Goal: Information Seeking & Learning: Learn about a topic

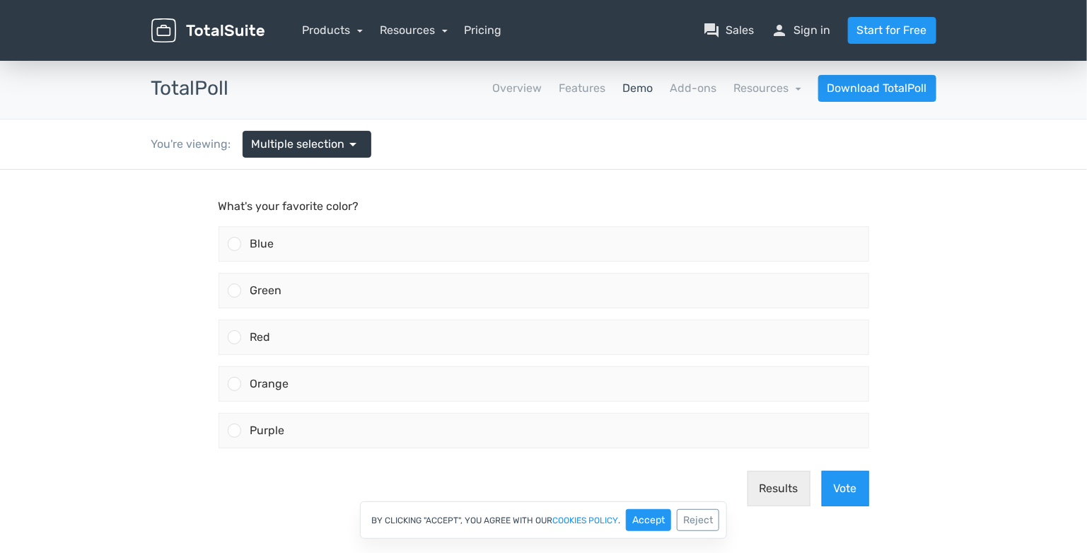
click at [198, 393] on body "What's your favorite color? Blue Green Red" at bounding box center [543, 370] width 1087 height 403
drag, startPoint x: 197, startPoint y: 96, endPoint x: 114, endPoint y: 105, distance: 83.9
click at [114, 105] on div "TotalPoll apps Overview Features Demo Add-ons Resources school Documentation ar…" at bounding box center [543, 89] width 1087 height 62
drag, startPoint x: 114, startPoint y: 274, endPoint x: 103, endPoint y: 211, distance: 64.5
click at [242, 212] on p "What's your favorite color?" at bounding box center [543, 205] width 650 height 17
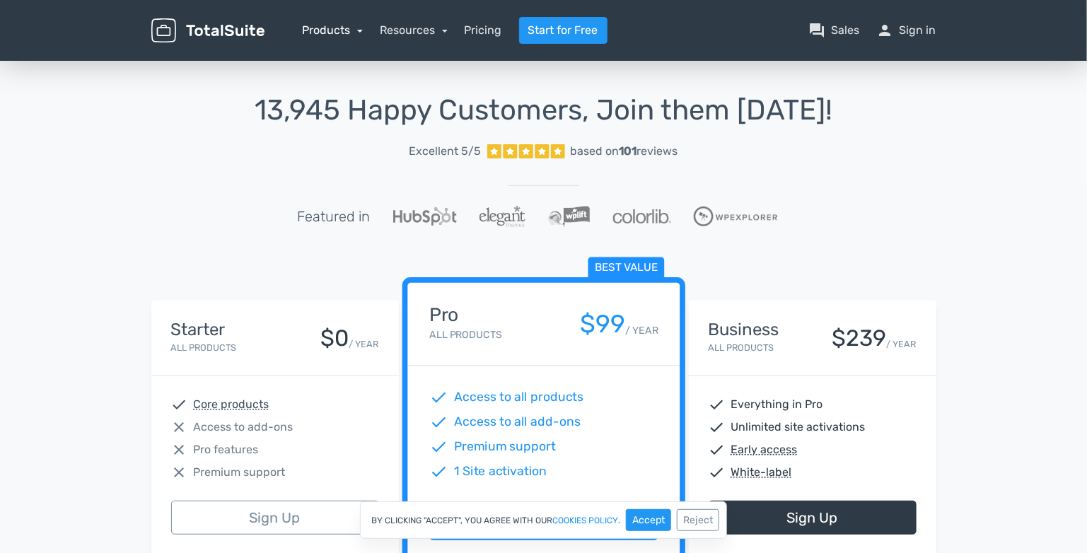
click at [327, 26] on link "Products" at bounding box center [333, 29] width 61 height 13
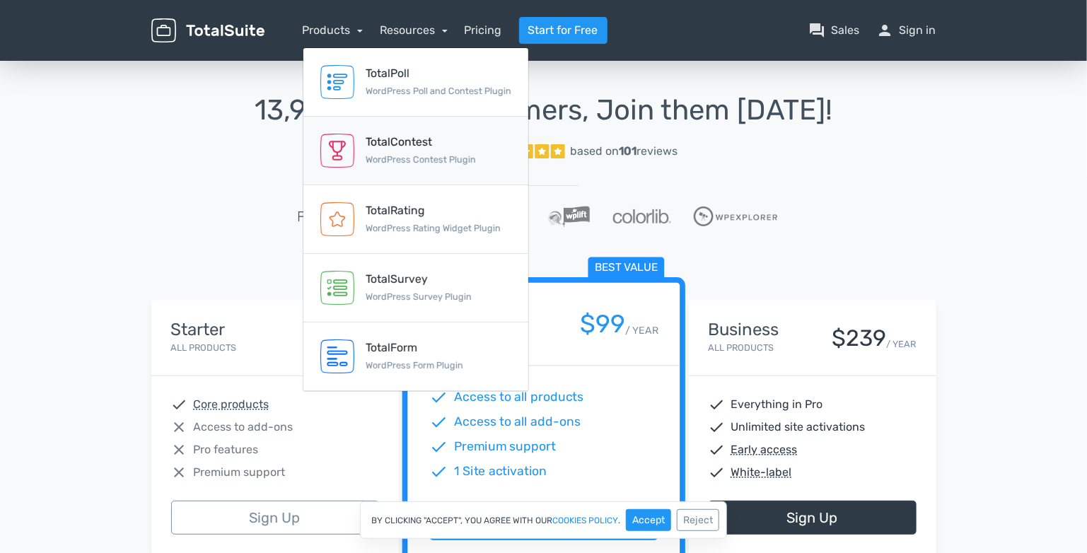
click at [472, 161] on small "WordPress Contest Plugin" at bounding box center [420, 159] width 110 height 11
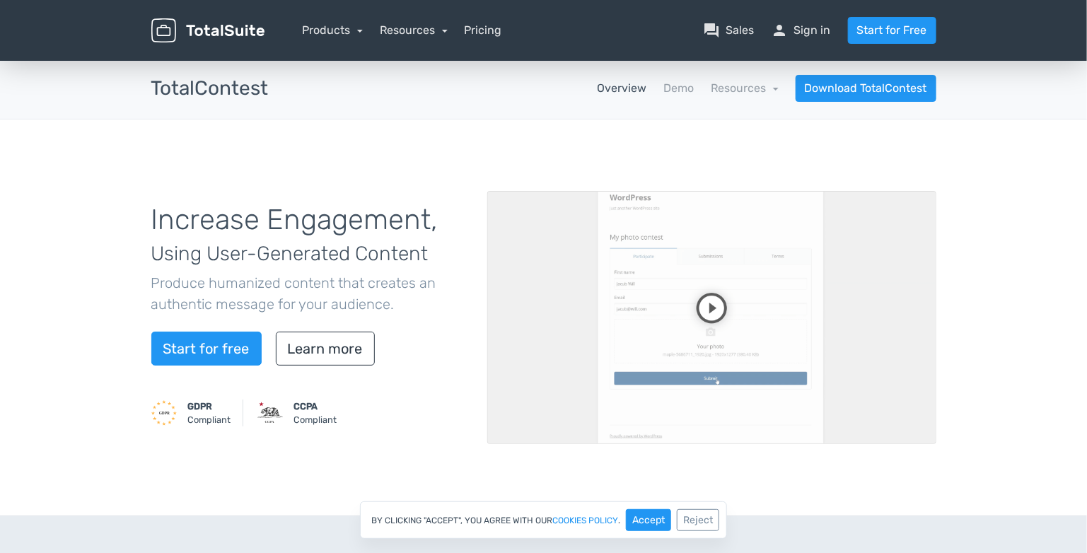
drag, startPoint x: 660, startPoint y: 317, endPoint x: 669, endPoint y: 317, distance: 8.5
click at [662, 317] on video at bounding box center [711, 317] width 449 height 253
click at [831, 312] on video at bounding box center [711, 317] width 449 height 253
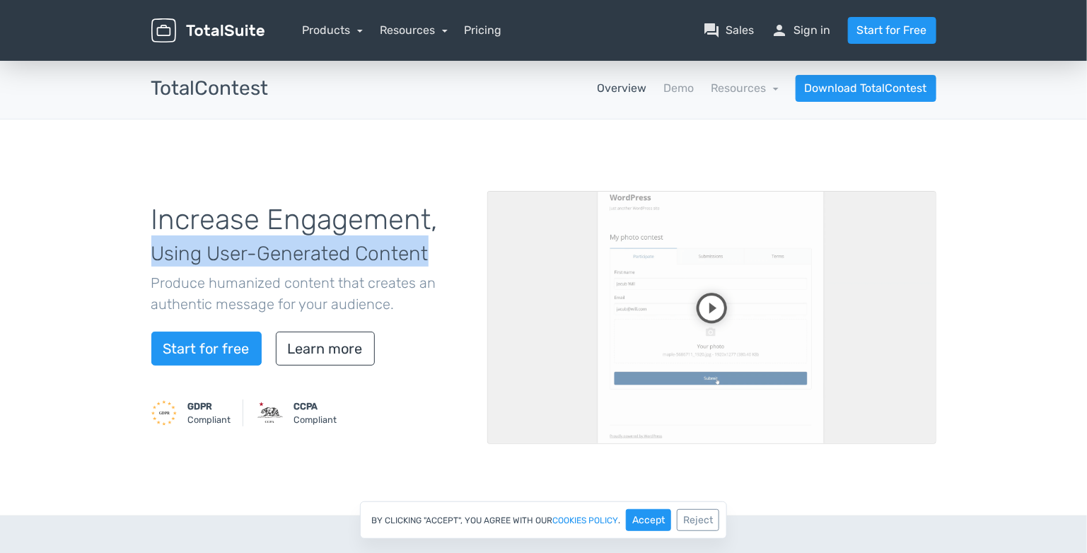
drag, startPoint x: 149, startPoint y: 250, endPoint x: 461, endPoint y: 250, distance: 311.8
click at [461, 250] on div "Increase Engagement, Using User-Generated Content Produce humanized content tha…" at bounding box center [309, 317] width 336 height 260
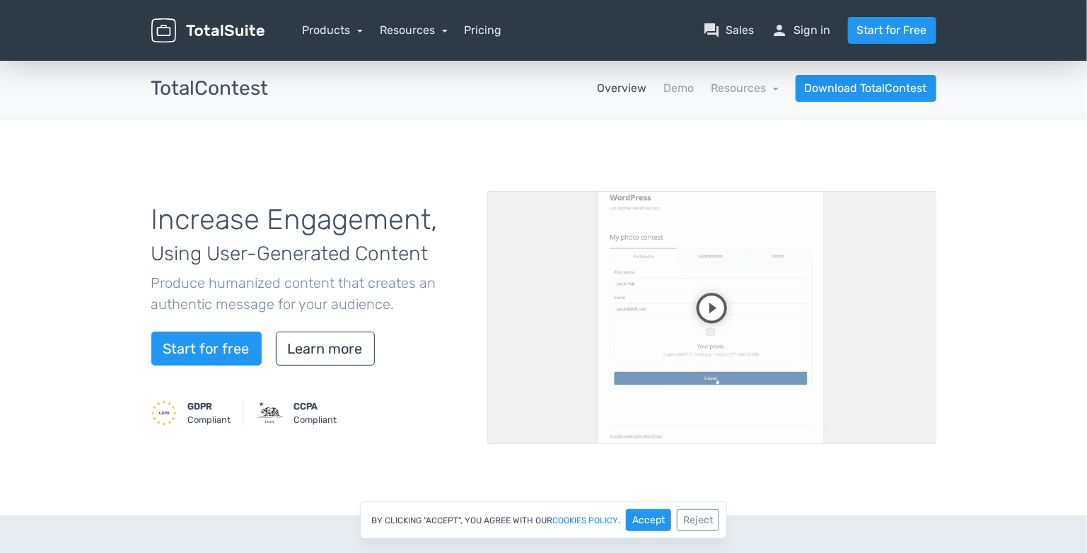
drag, startPoint x: 461, startPoint y: 250, endPoint x: 361, endPoint y: 273, distance: 102.2
click at [361, 273] on p "Produce humanized content that creates an authentic message for your audience." at bounding box center [308, 293] width 315 height 42
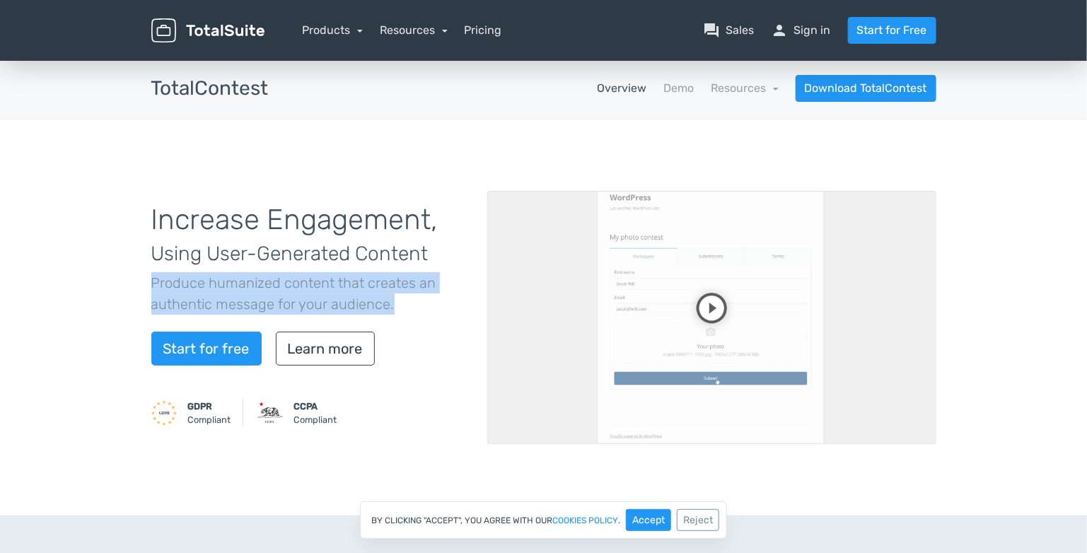
drag, startPoint x: 153, startPoint y: 280, endPoint x: 445, endPoint y: 305, distance: 292.3
click at [445, 305] on p "Produce humanized content that creates an authentic message for your audience." at bounding box center [308, 293] width 315 height 42
drag, startPoint x: 445, startPoint y: 305, endPoint x: 358, endPoint y: 305, distance: 87.0
click at [358, 305] on p "Produce humanized content that creates an authentic message for your audience." at bounding box center [308, 293] width 315 height 42
click at [305, 300] on p "Produce humanized content that creates an authentic message for your audience." at bounding box center [308, 293] width 315 height 42
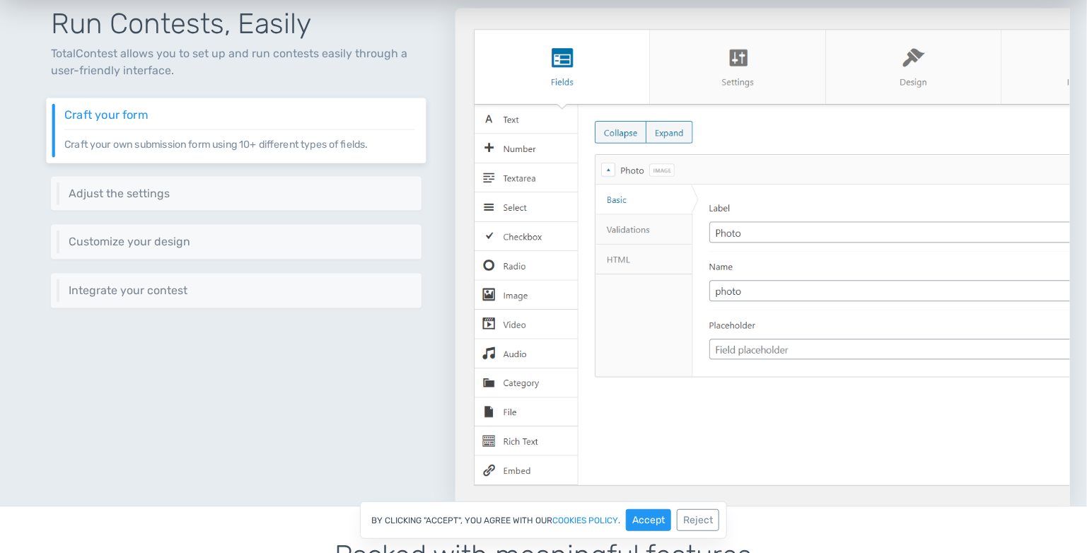
scroll to position [612, 0]
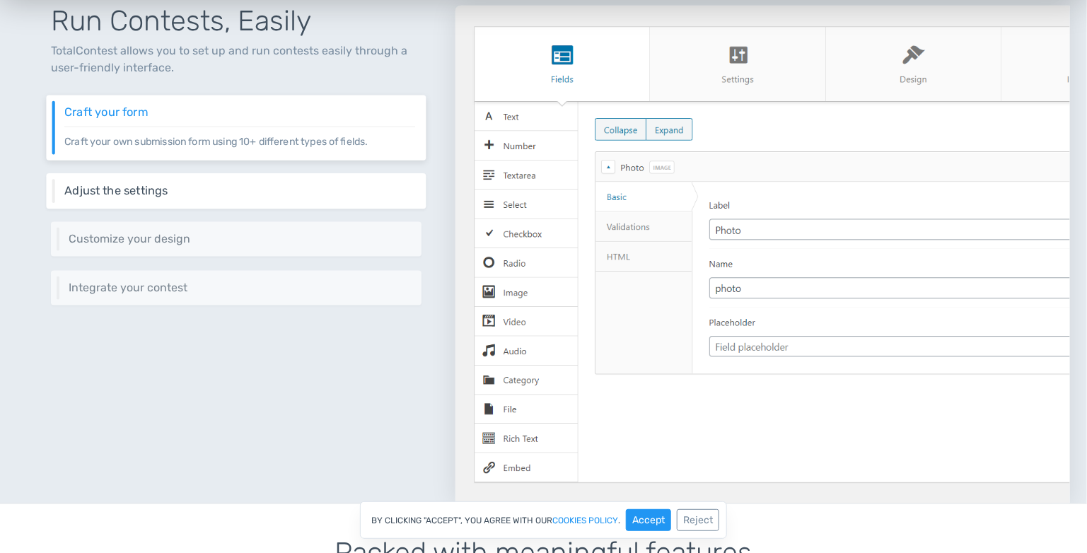
click at [313, 185] on h6 "Adjust the settings" at bounding box center [239, 191] width 351 height 13
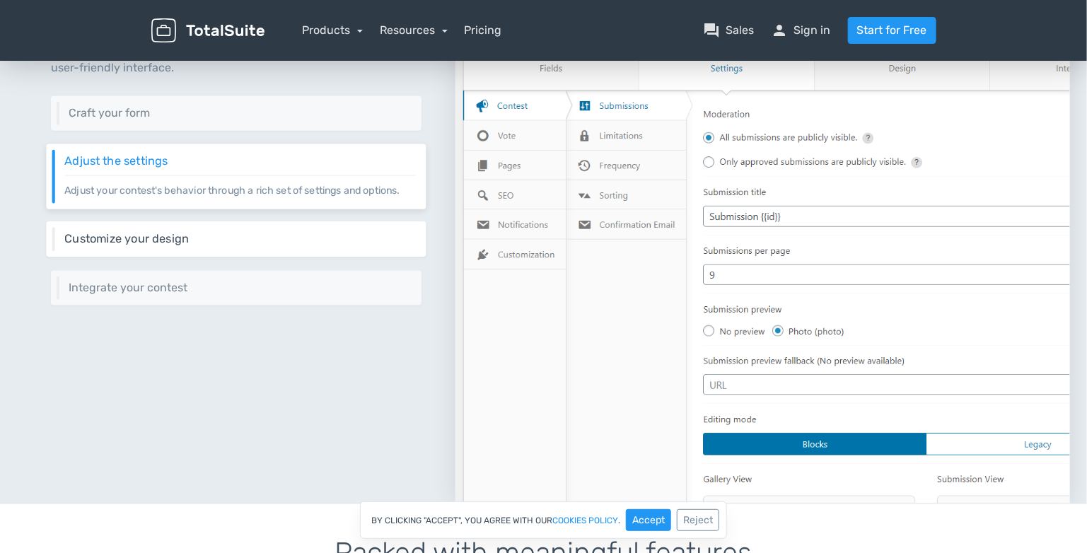
click at [317, 242] on h6 "Customize your design" at bounding box center [239, 239] width 351 height 13
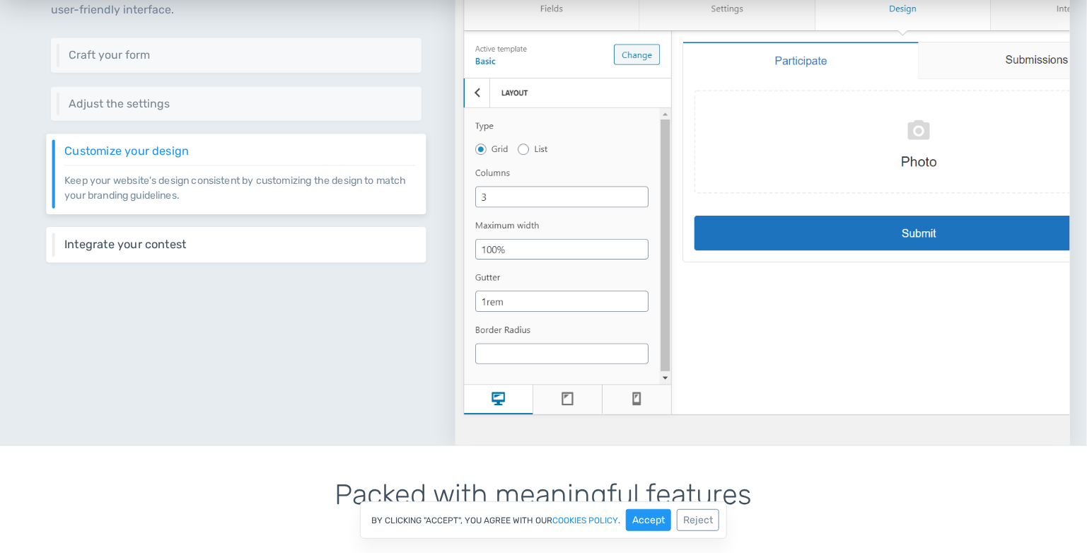
scroll to position [660, 0]
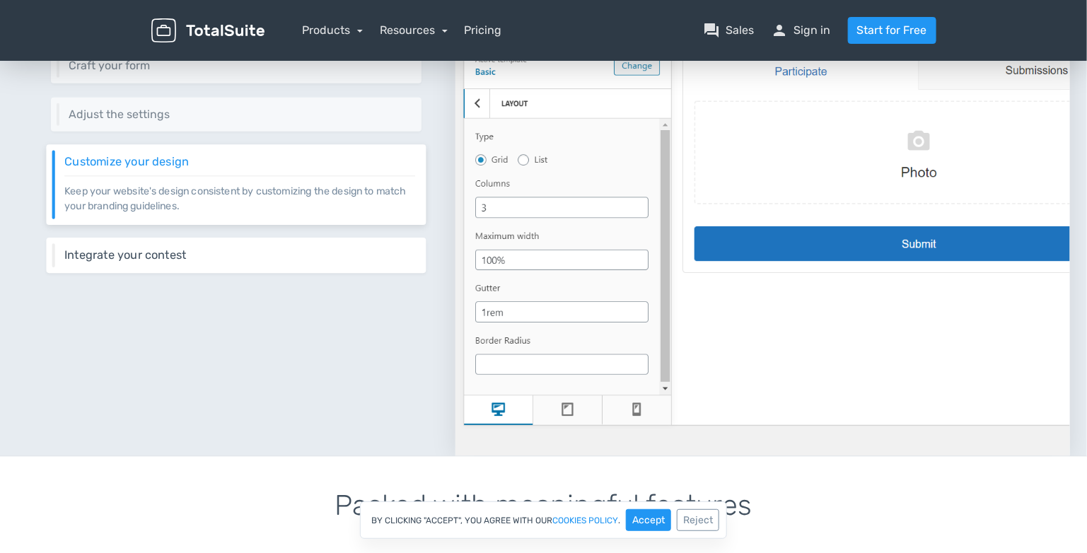
click at [213, 266] on div "Integrate your contest Integrate your contest easily using different methods in…" at bounding box center [236, 255] width 380 height 35
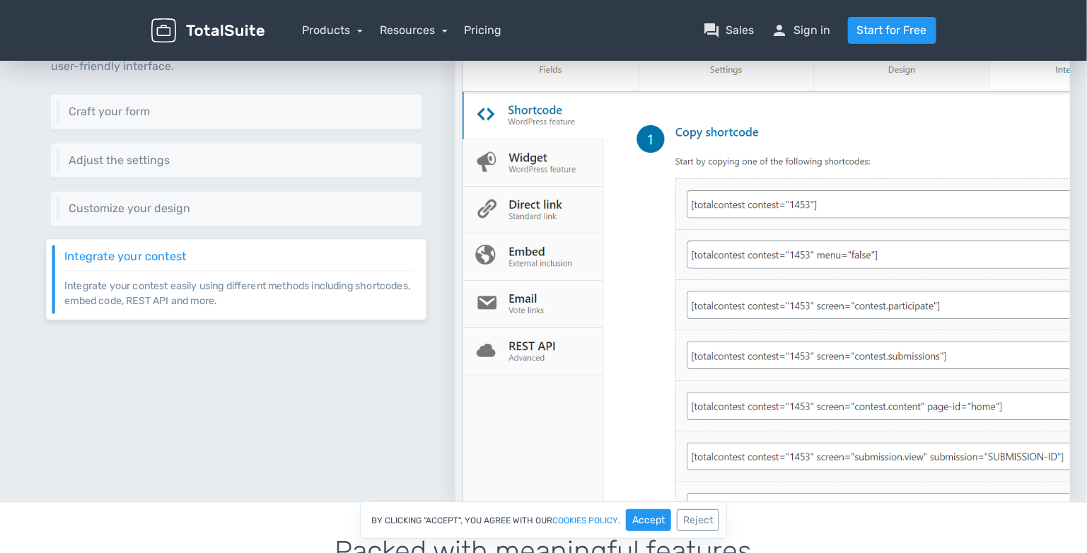
scroll to position [612, 0]
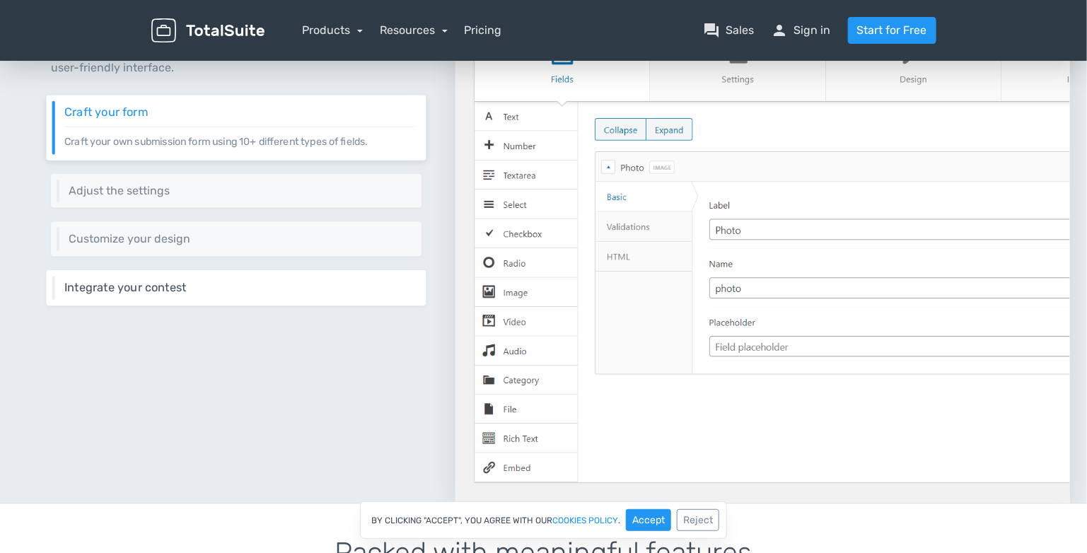
click at [347, 288] on h6 "Integrate your contest" at bounding box center [239, 287] width 351 height 13
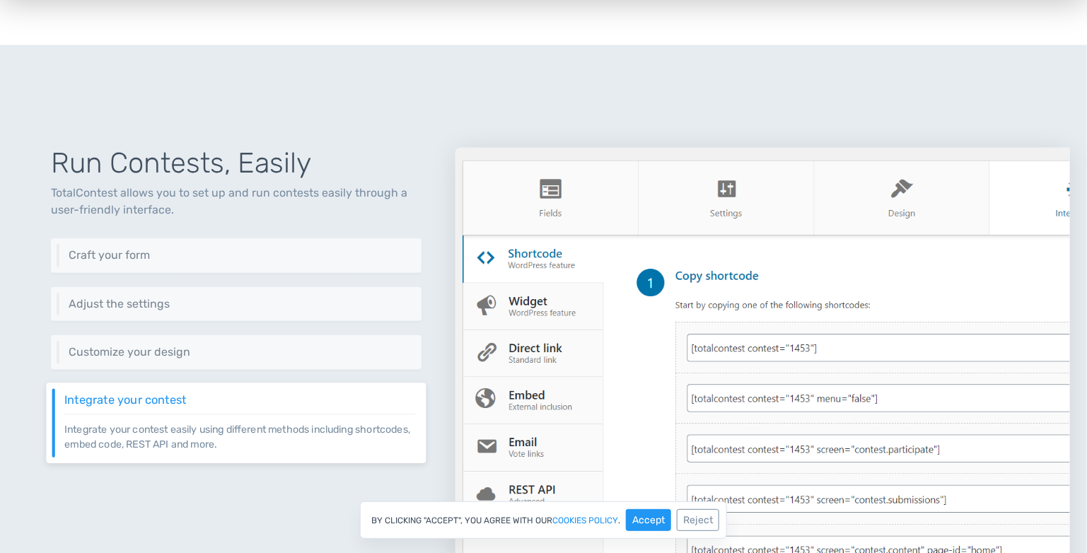
scroll to position [471, 0]
click at [309, 369] on div "Run Contests, Easily TotalContest allows you to set up and run contests easily …" at bounding box center [236, 379] width 438 height 532
click at [308, 358] on div "Customize your design Keep your website's design consistent by customizing the …" at bounding box center [236, 351] width 380 height 35
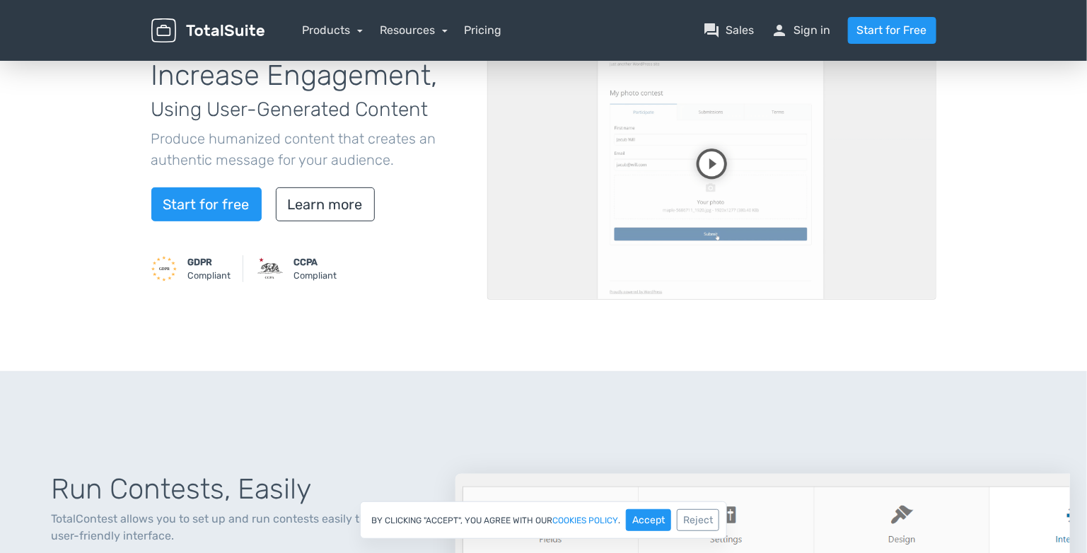
scroll to position [0, 0]
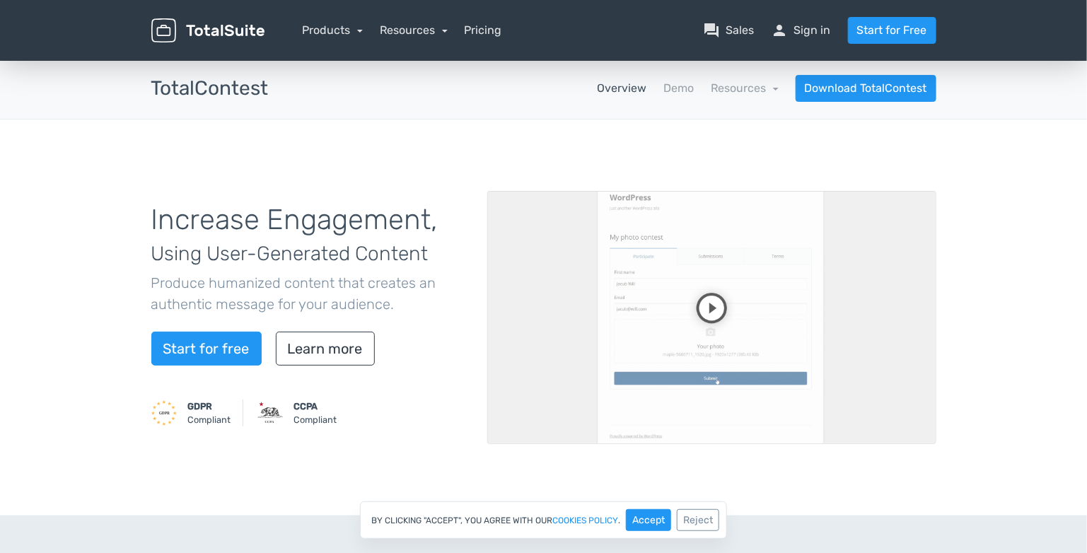
click at [346, 322] on div "Increase Engagement, Using User-Generated Content Produce humanized content tha…" at bounding box center [309, 317] width 336 height 260
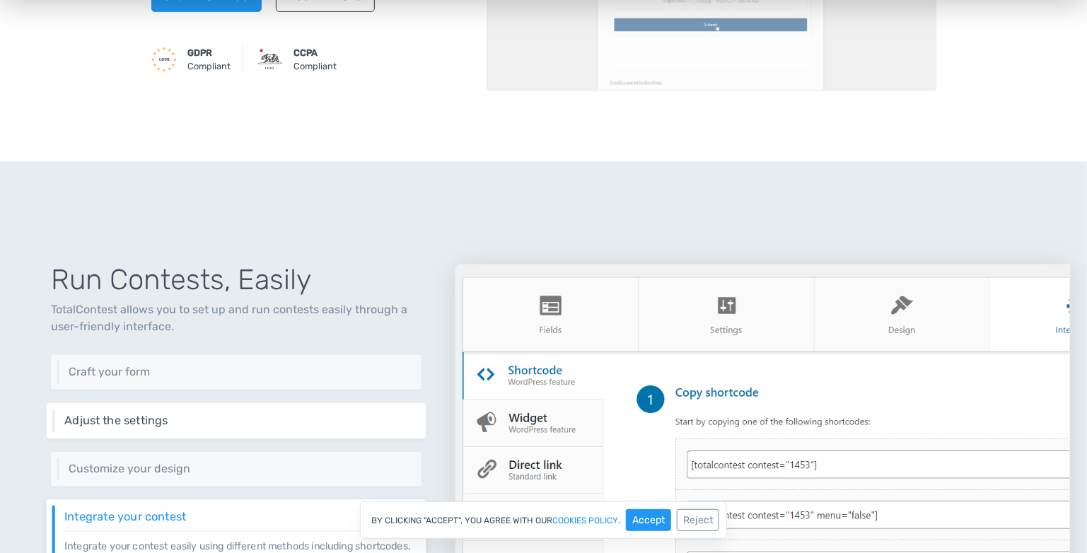
scroll to position [612, 0]
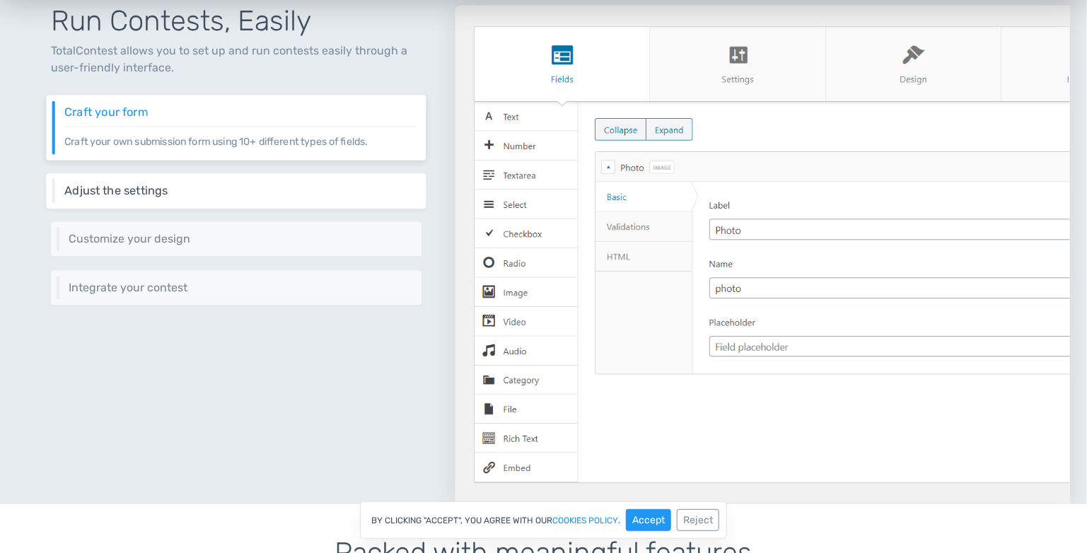
click at [202, 197] on div "Adjust the settings Adjust your contest's behavior through a rich set of settin…" at bounding box center [236, 190] width 380 height 35
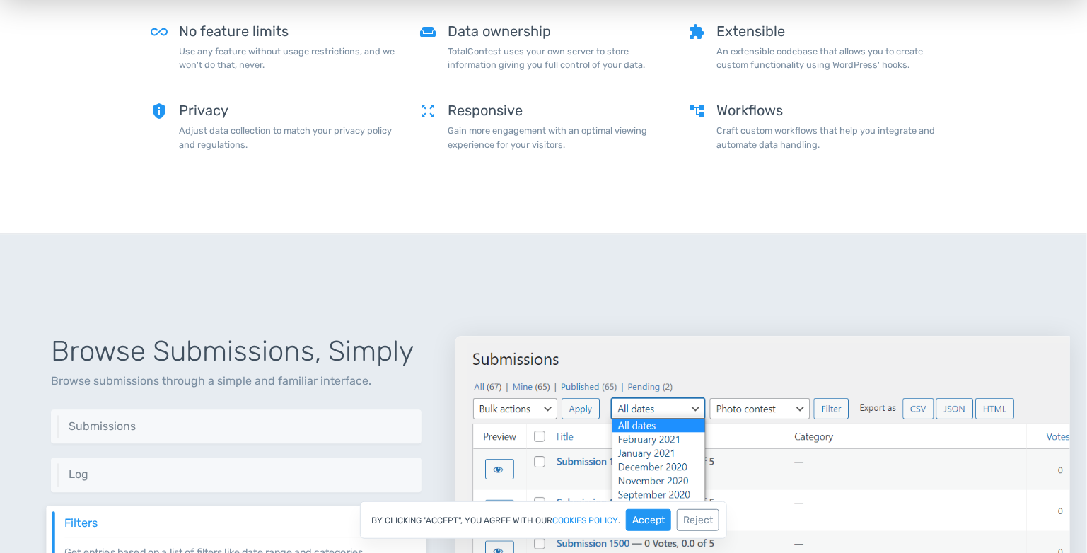
scroll to position [1508, 0]
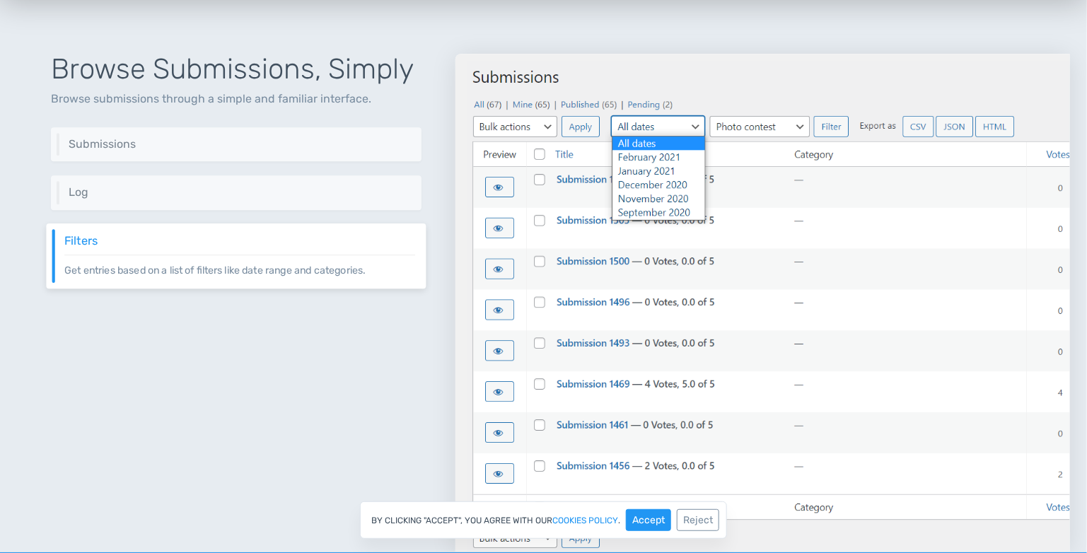
click at [339, 367] on div "Browse Submissions, Simply Browse submissions through a simple and familiar int…" at bounding box center [236, 286] width 438 height 532
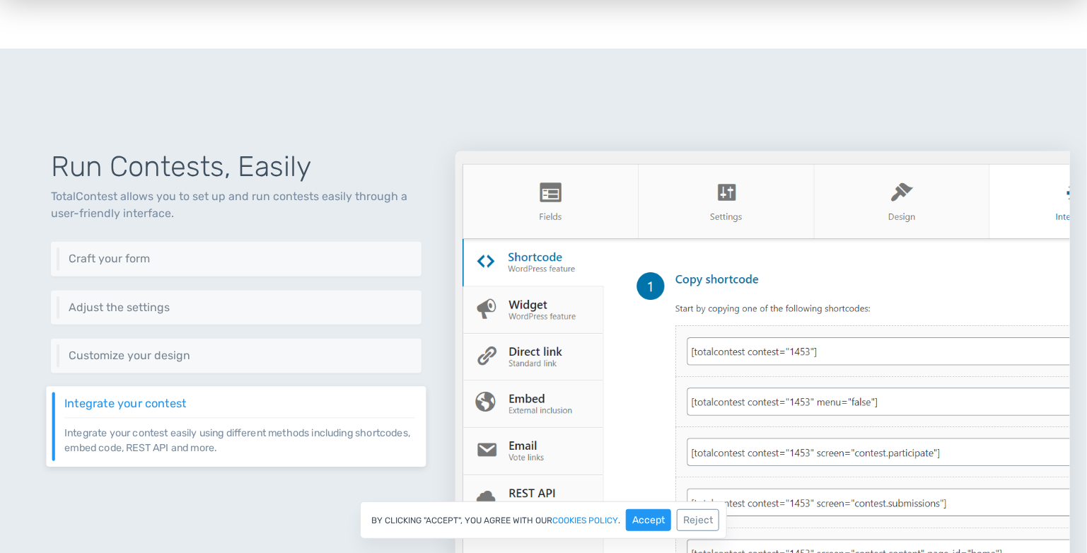
scroll to position [518, 0]
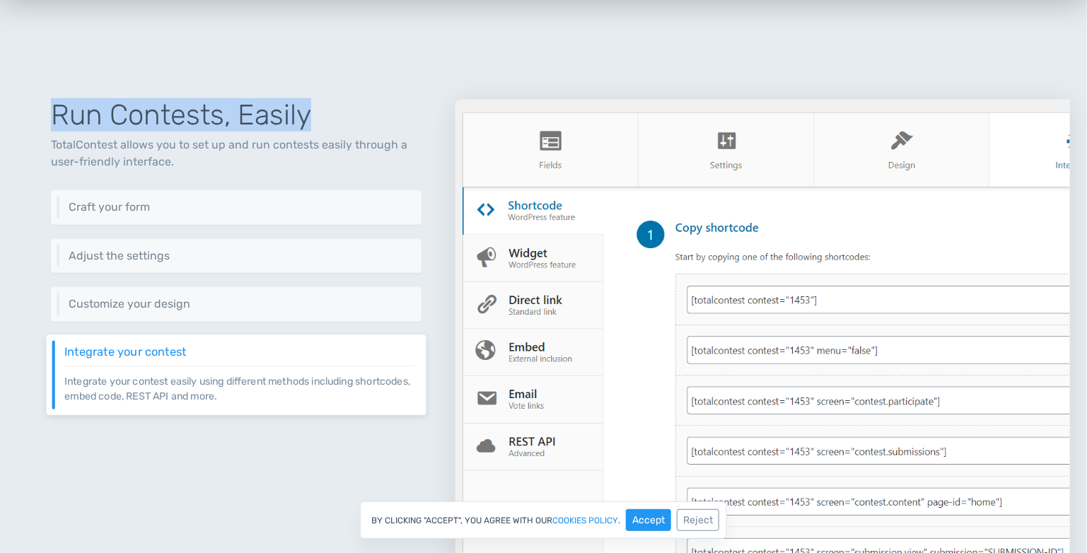
drag, startPoint x: 328, startPoint y: 110, endPoint x: 42, endPoint y: 114, distance: 286.3
click at [42, 114] on div "Run Contests, Easily TotalContest allows you to set up and run contests easily …" at bounding box center [236, 332] width 438 height 532
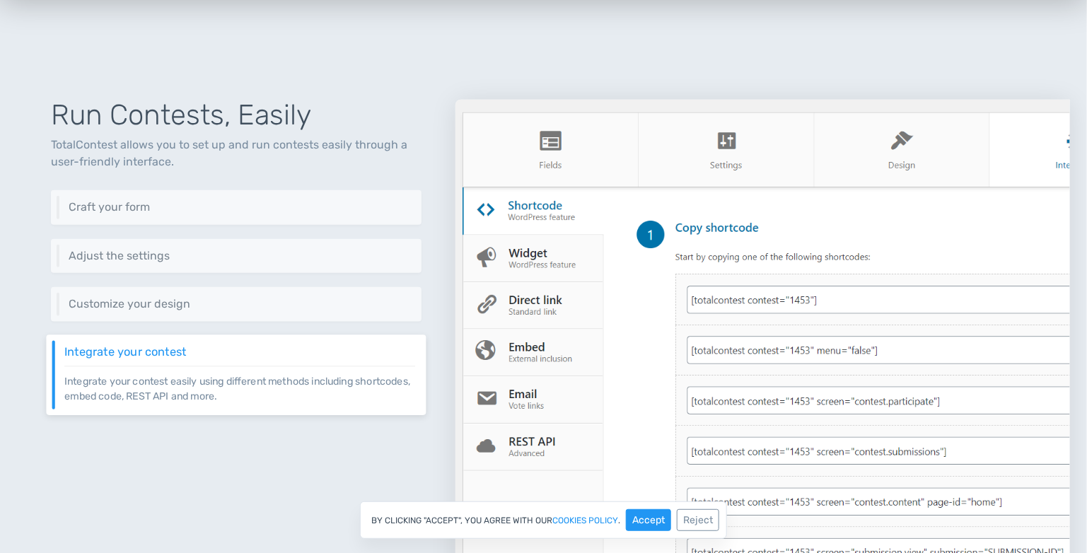
drag, startPoint x: 42, startPoint y: 114, endPoint x: 42, endPoint y: 142, distance: 28.3
click at [40, 142] on div "Run Contests, Easily TotalContest allows you to set up and run contests easily …" at bounding box center [236, 332] width 438 height 532
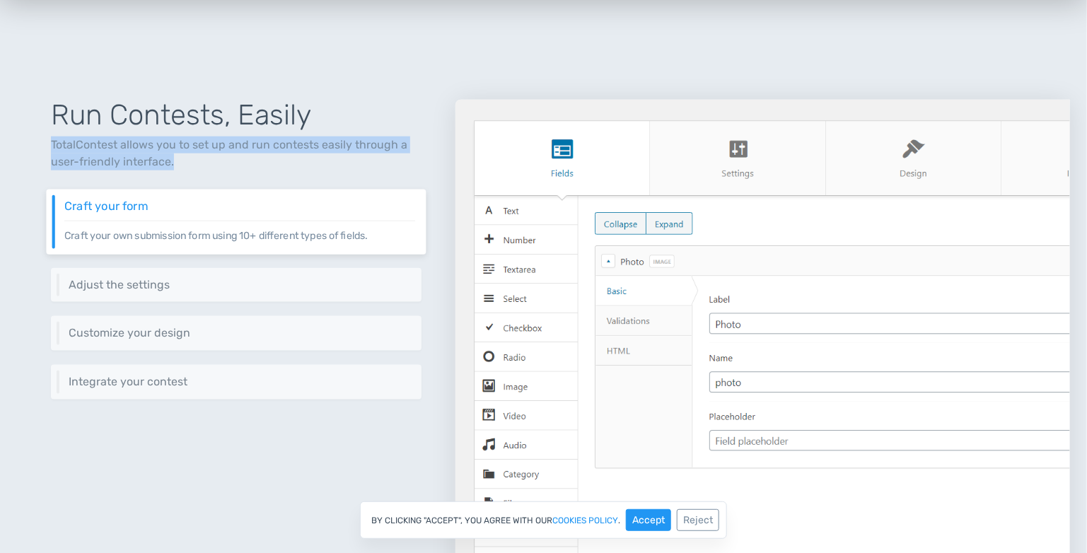
drag, startPoint x: 49, startPoint y: 142, endPoint x: 238, endPoint y: 167, distance: 191.1
click at [238, 167] on div "Run Contests, Easily TotalContest allows you to set up and run contests easily …" at bounding box center [236, 332] width 438 height 532
drag, startPoint x: 238, startPoint y: 167, endPoint x: 157, endPoint y: 167, distance: 81.3
click at [160, 167] on p "TotalContest allows you to set up and run contests easily through a user-friend…" at bounding box center [236, 153] width 370 height 34
click at [135, 164] on p "TotalContest allows you to set up and run contests easily through a user-friend…" at bounding box center [236, 153] width 370 height 34
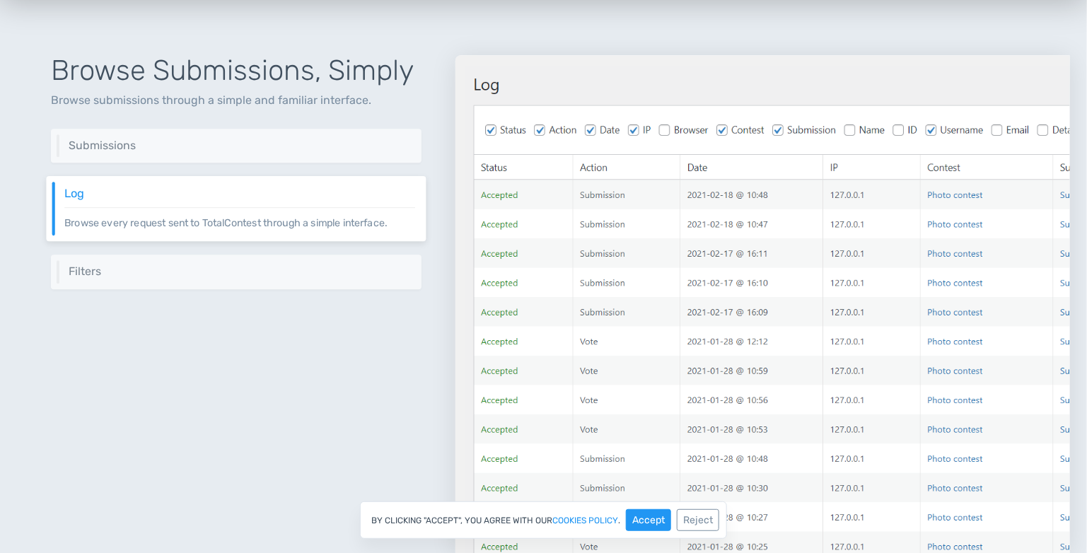
scroll to position [1508, 0]
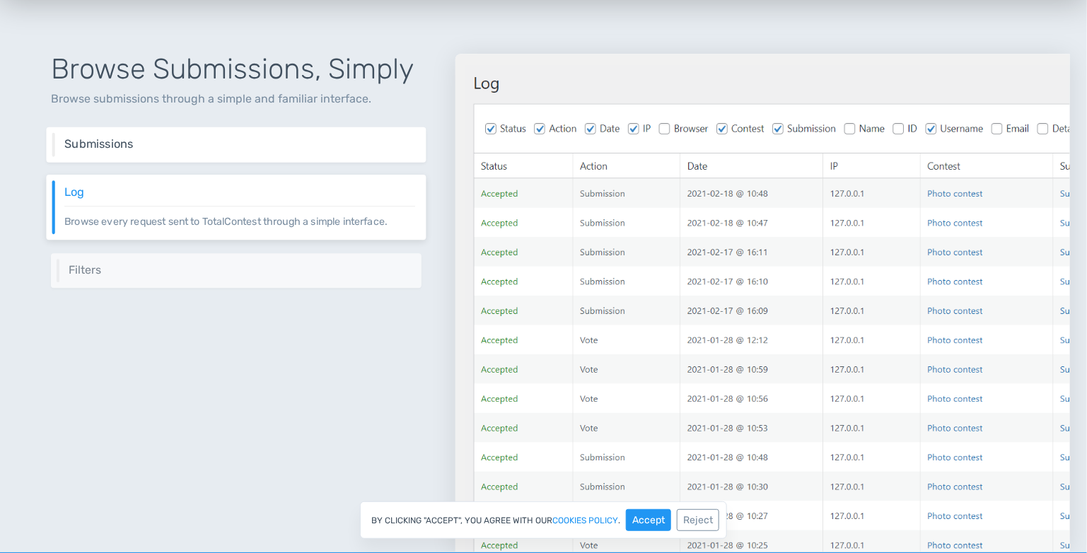
click at [274, 153] on div "Submissions Browse submissions through an intuitive interface." at bounding box center [236, 144] width 380 height 35
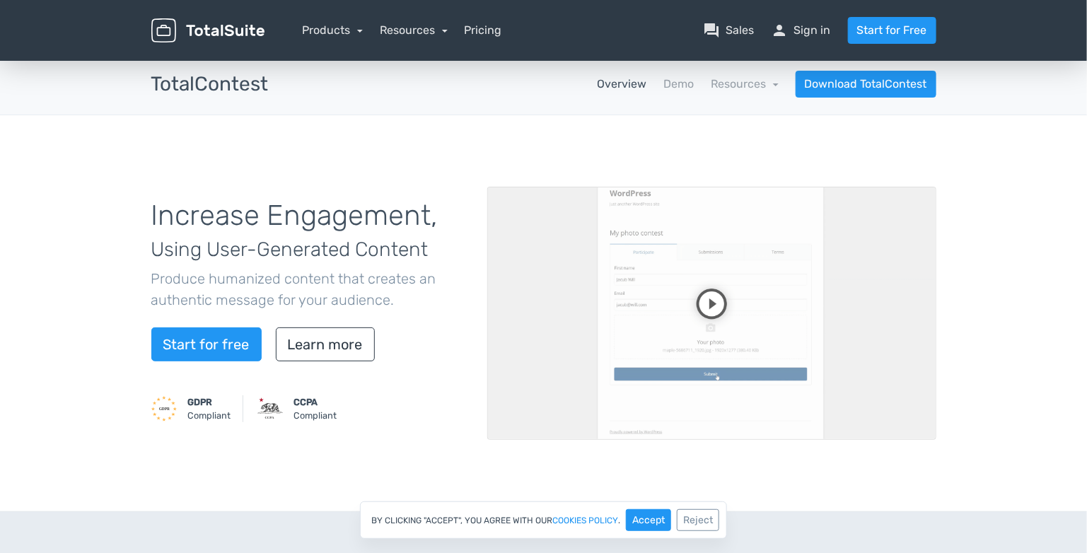
scroll to position [0, 0]
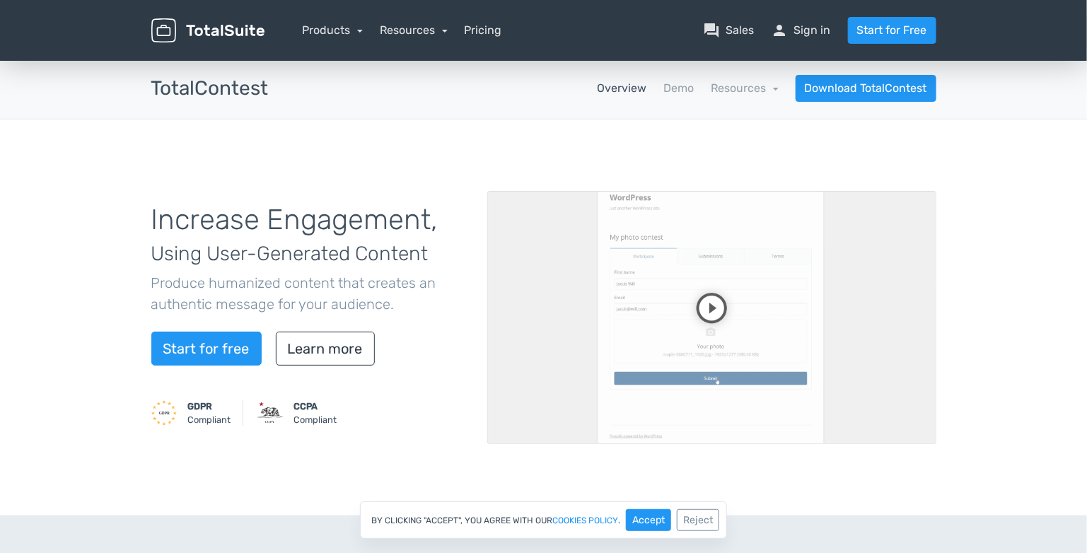
click at [326, 22] on div "Products TotalPoll WordPress Poll and Contest Plugin TotalContest WordPress Con…" at bounding box center [333, 30] width 61 height 17
click at [336, 27] on link "Products" at bounding box center [333, 29] width 61 height 13
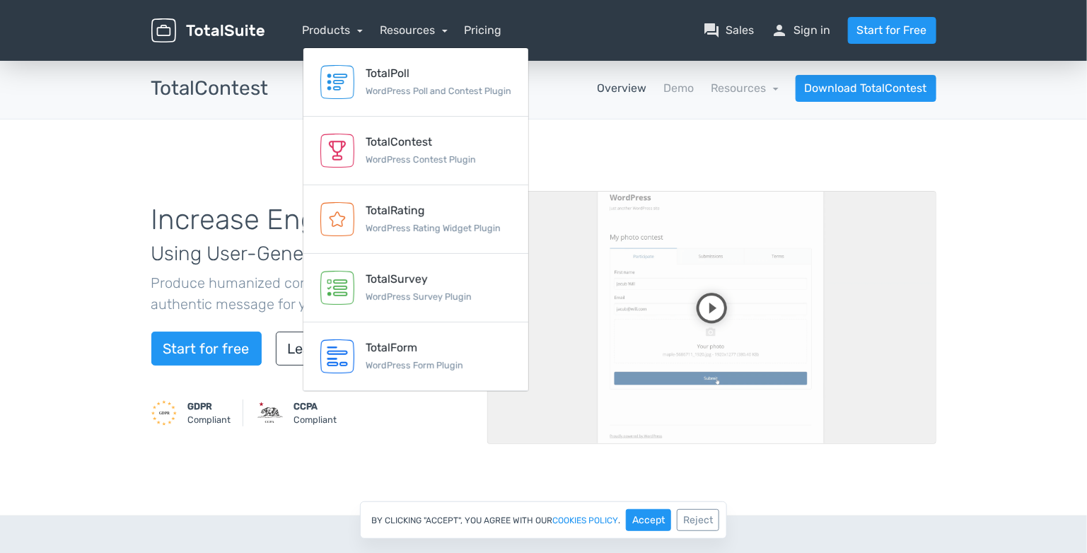
click at [138, 244] on div "Increase Engagement, Using User-Generated Content Produce humanized content tha…" at bounding box center [543, 317] width 1087 height 397
